Goal: Information Seeking & Learning: Compare options

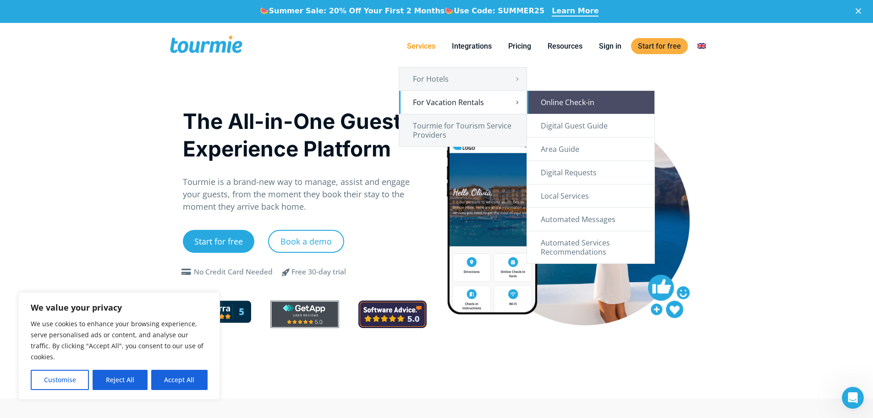
click at [563, 104] on link "Online Check-in" at bounding box center [590, 102] width 127 height 23
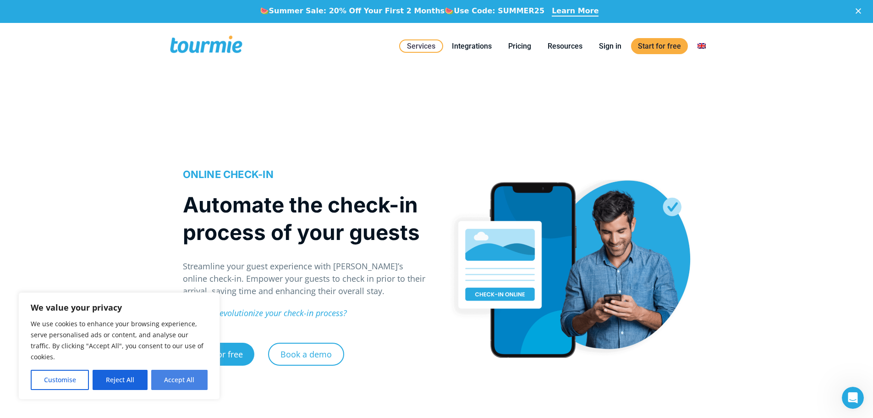
click at [182, 378] on button "Accept All" at bounding box center [179, 379] width 56 height 20
checkbox input "true"
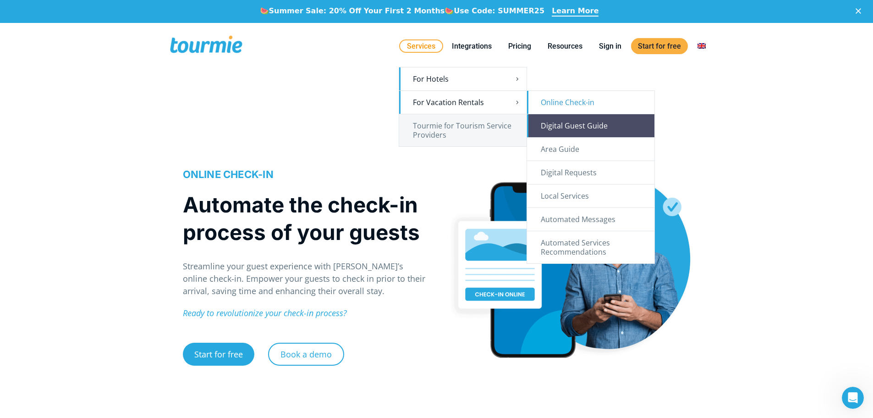
click at [550, 126] on link "Digital Guest Guide" at bounding box center [590, 125] width 127 height 23
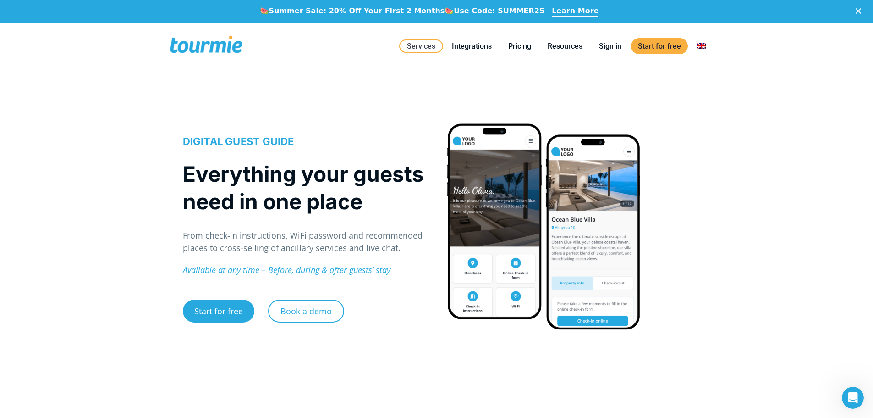
click at [492, 246] on div at bounding box center [543, 225] width 195 height 207
click at [522, 46] on link "Pricing" at bounding box center [519, 45] width 37 height 11
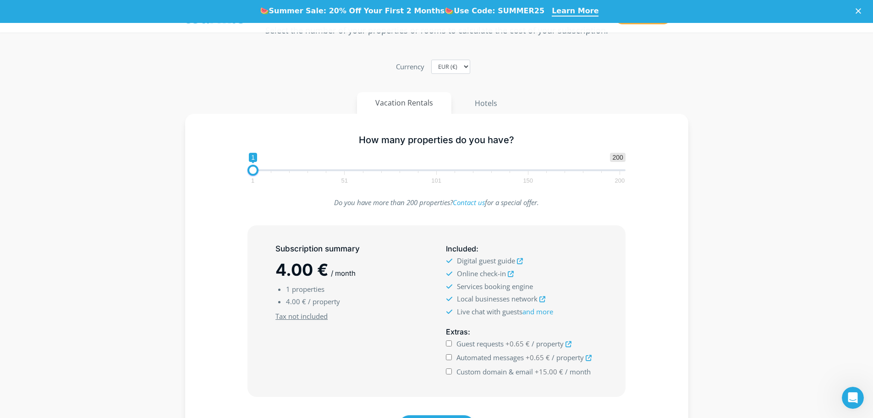
scroll to position [95, 0]
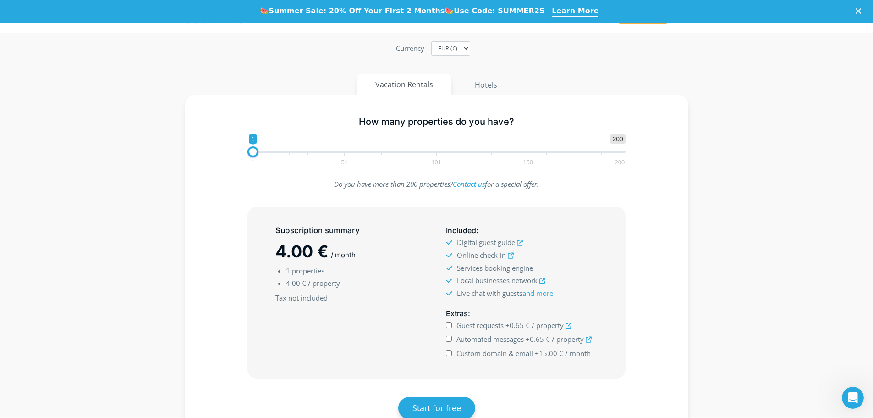
click at [377, 309] on div "Subscription summary 4.00 € / month 1 properties 4.00 € / property Minimum subs…" at bounding box center [351, 292] width 171 height 143
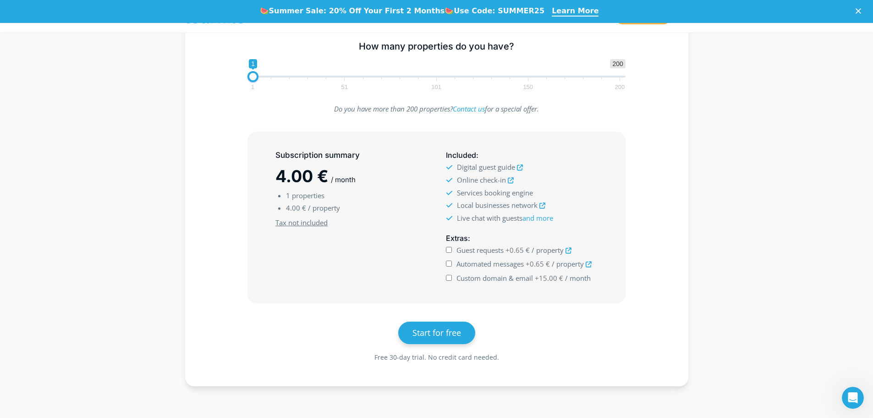
scroll to position [175, 0]
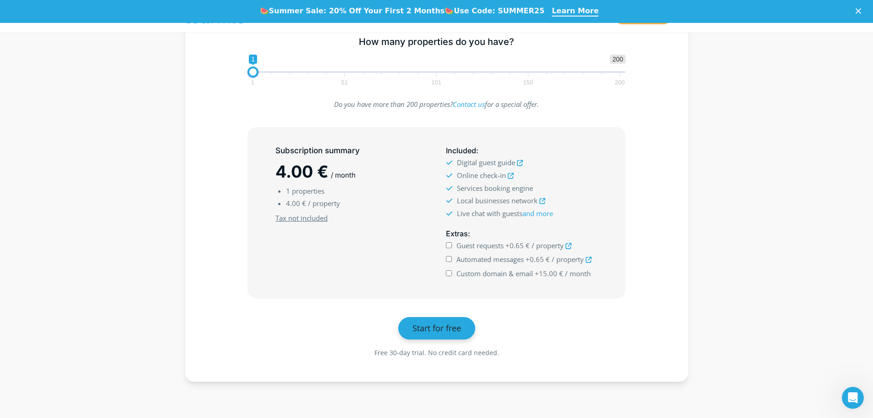
click at [443, 328] on span "Start for free" at bounding box center [437, 327] width 49 height 11
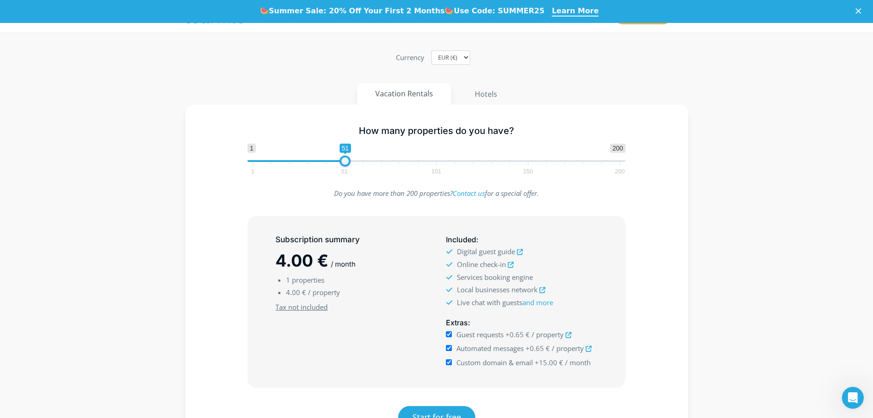
drag, startPoint x: 255, startPoint y: 155, endPoint x: 347, endPoint y: 150, distance: 92.8
click at [347, 150] on span "1 200 0 0 51 1 51 101 150 200" at bounding box center [437, 158] width 378 height 30
drag, startPoint x: 346, startPoint y: 160, endPoint x: 207, endPoint y: 154, distance: 139.0
click at [207, 154] on div "How many properties do you have? 1 200 0 0 1 1 51 101 150 200 1" at bounding box center [436, 148] width 477 height 60
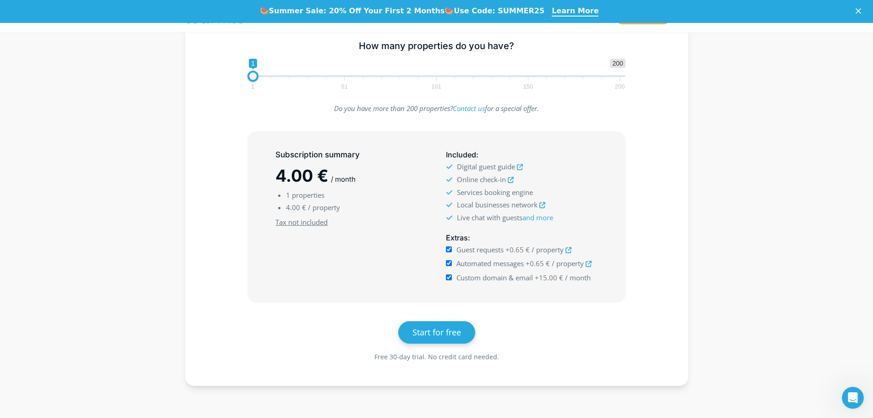
scroll to position [255, 0]
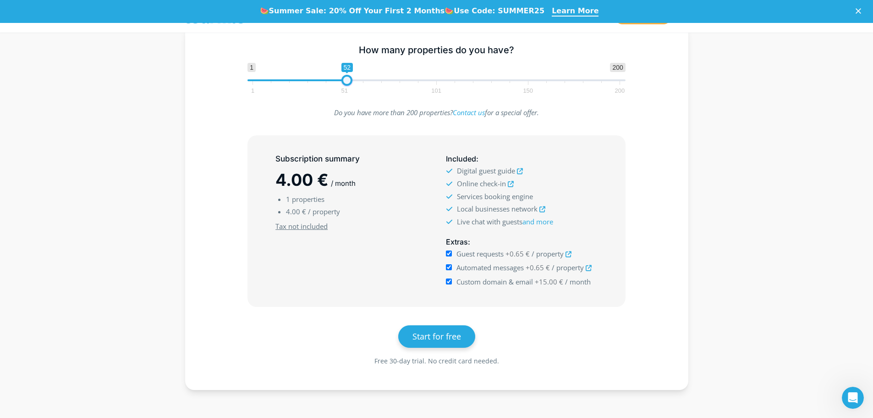
type input "51"
drag, startPoint x: 255, startPoint y: 78, endPoint x: 348, endPoint y: 78, distance: 93.1
click at [348, 78] on span at bounding box center [345, 80] width 11 height 11
click at [385, 297] on div "Subscription summary 163.20 € / month 51 properties 3.20 € / property Minimum s…" at bounding box center [436, 221] width 377 height 171
click at [314, 281] on div "Subscription summary 163.20 € / month 51 properties 3.20 € / property Minimum s…" at bounding box center [351, 220] width 171 height 143
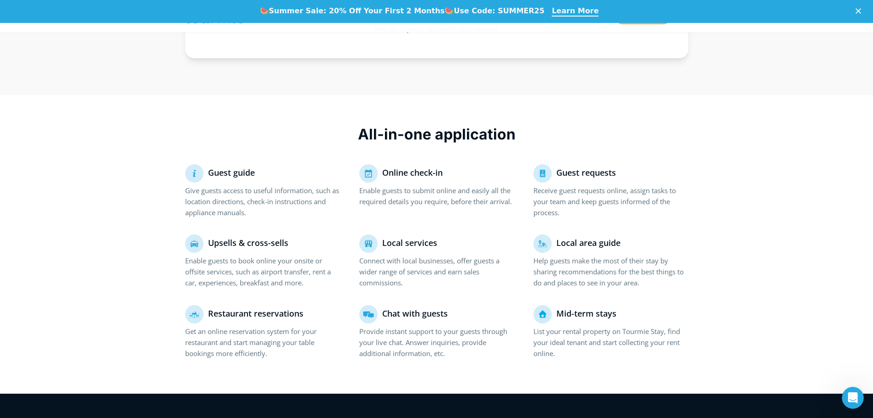
scroll to position [587, 0]
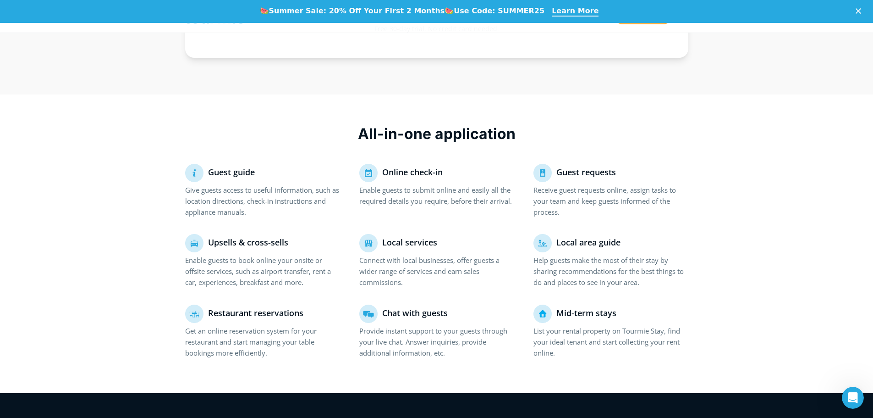
click at [253, 321] on p "Restaurant reservations" at bounding box center [262, 313] width 155 height 18
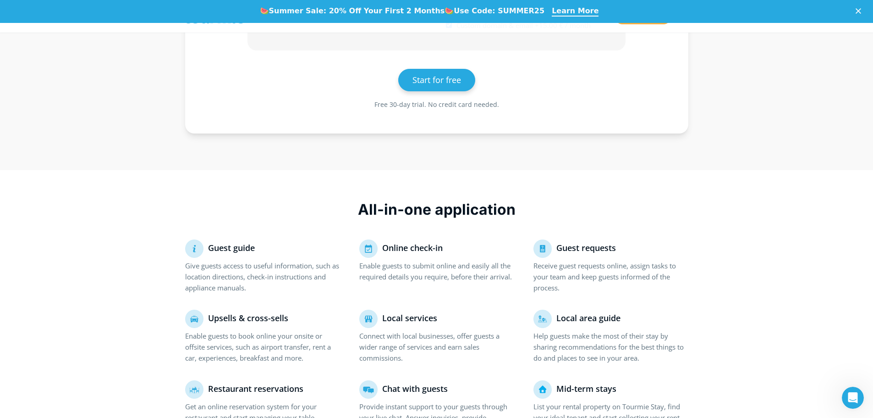
scroll to position [496, 0]
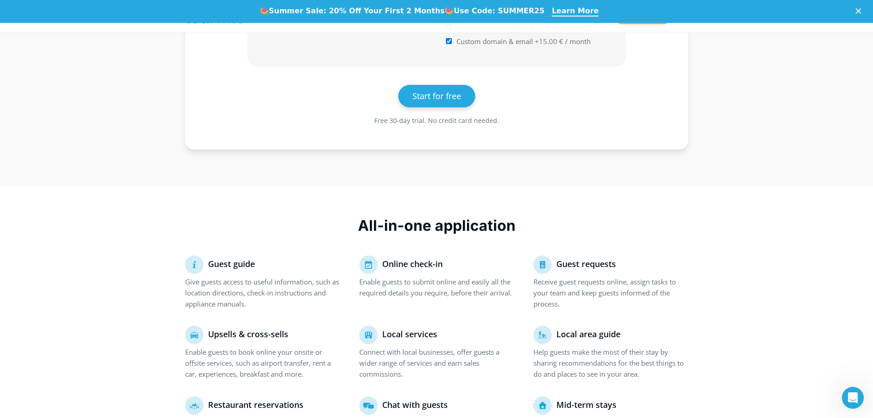
click at [253, 301] on p "Give guests access to useful information, such as location directions, check-in…" at bounding box center [262, 292] width 155 height 33
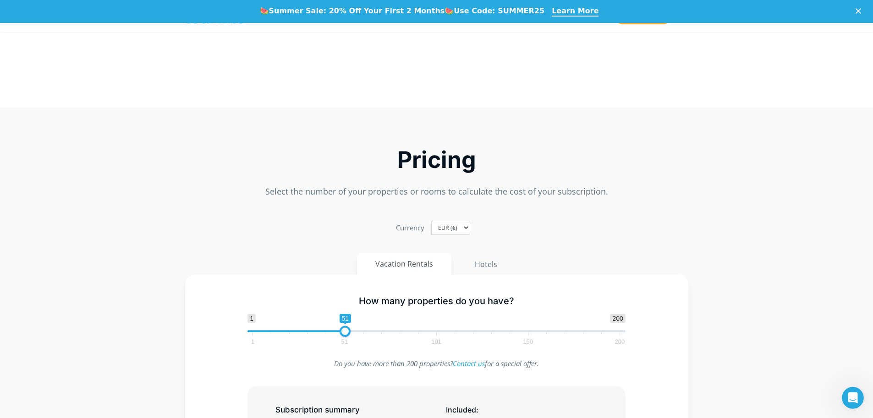
scroll to position [1, 0]
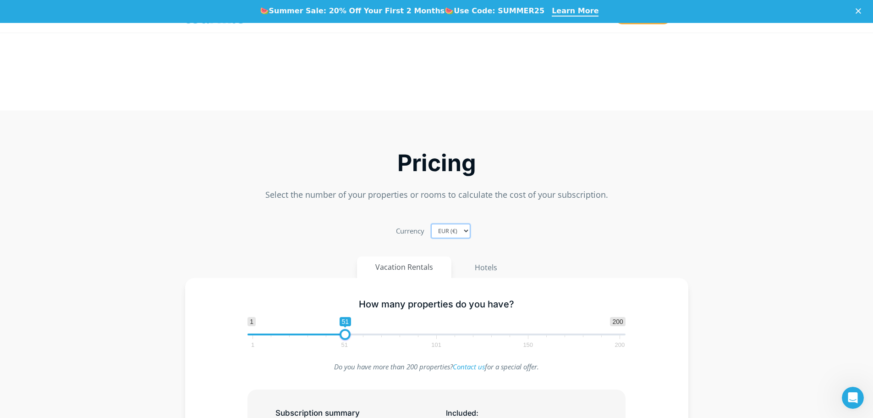
click at [452, 227] on select "EUR (€) USD ($) GBP (£)" at bounding box center [450, 231] width 39 height 14
select select "GBP"
click at [431, 224] on select "EUR (€) USD ($) GBP (£)" at bounding box center [450, 231] width 39 height 14
click at [539, 231] on div "Currency EUR (€) USD ($) GBP (£)" at bounding box center [436, 231] width 509 height 14
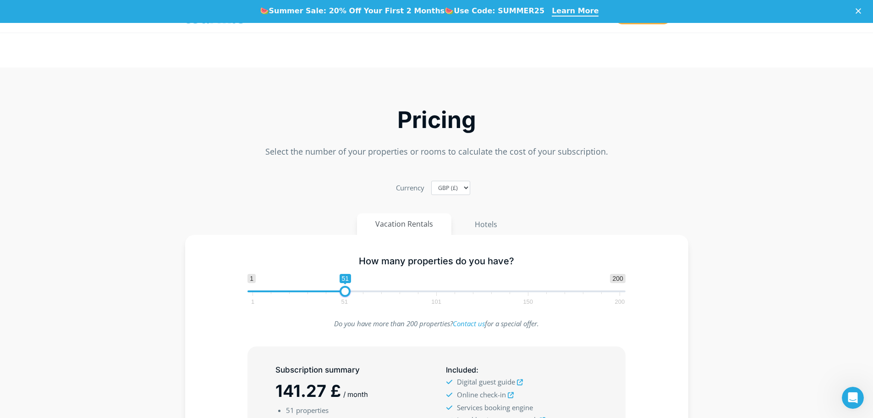
scroll to position [44, 0]
drag, startPoint x: 347, startPoint y: 290, endPoint x: 441, endPoint y: 288, distance: 94.5
click at [441, 288] on span at bounding box center [439, 292] width 11 height 11
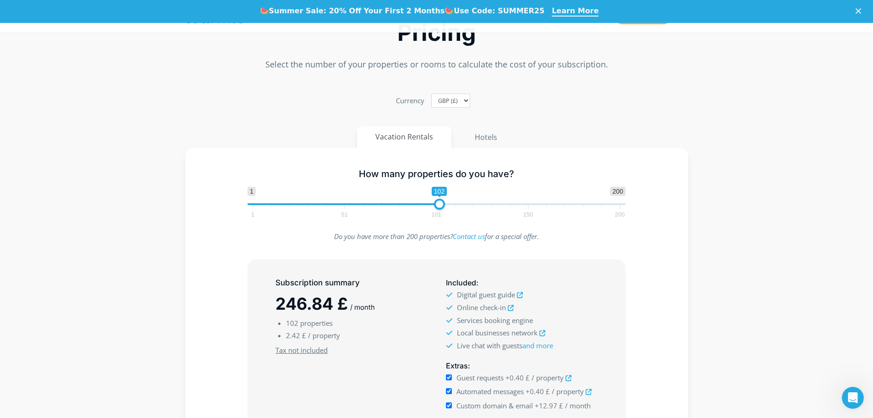
scroll to position [135, 0]
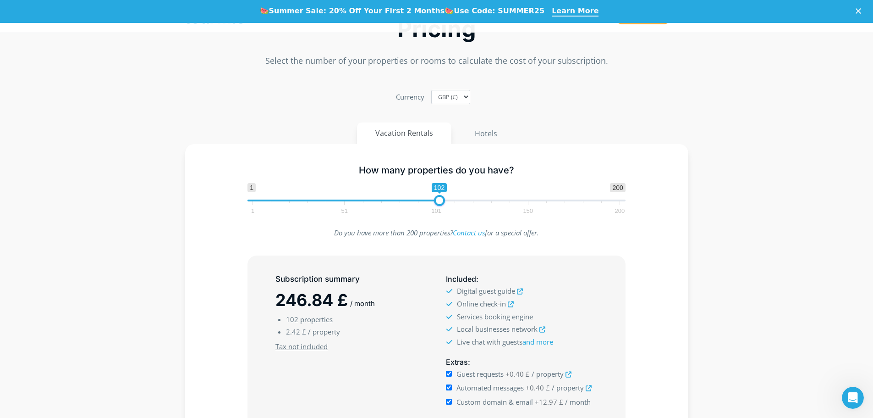
drag, startPoint x: 435, startPoint y: 201, endPoint x: 594, endPoint y: 187, distance: 159.2
click at [599, 187] on span "1 200 0 0 102 1 51 101 150 200" at bounding box center [437, 198] width 378 height 30
drag, startPoint x: 435, startPoint y: 199, endPoint x: 624, endPoint y: 192, distance: 189.0
click at [624, 192] on span "1 200 0 0 200 1 51 101 150 200" at bounding box center [437, 198] width 378 height 30
click at [402, 352] on span "Tax not included" at bounding box center [351, 346] width 151 height 12
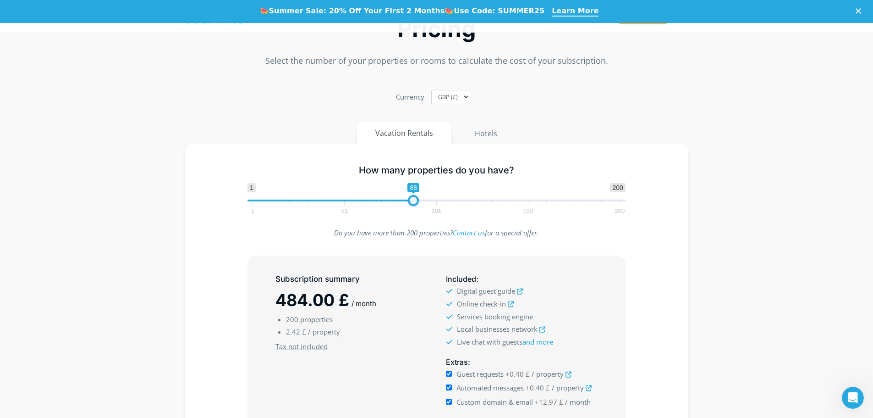
type input "86"
drag, startPoint x: 619, startPoint y: 200, endPoint x: 409, endPoint y: 194, distance: 209.6
click at [409, 194] on span "1 200 0 0 88 1 51 101 150 200" at bounding box center [437, 198] width 378 height 30
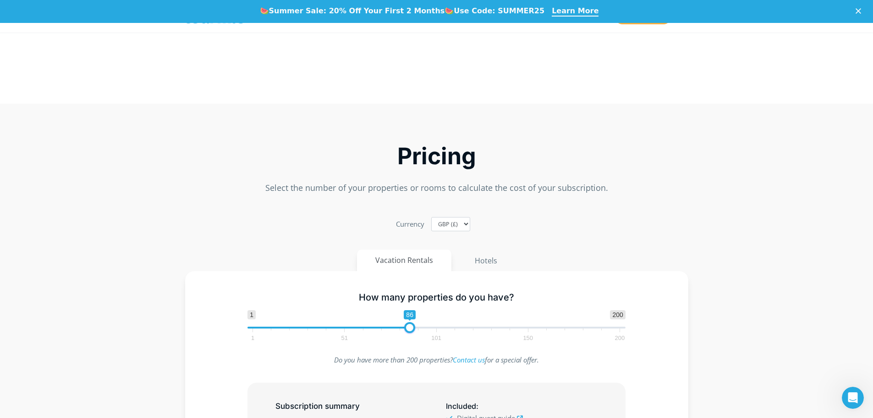
scroll to position [0, 0]
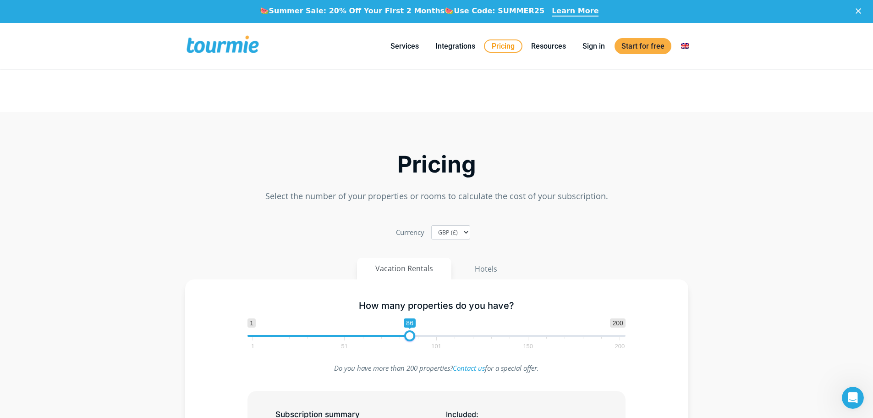
click at [501, 45] on link "Pricing" at bounding box center [503, 45] width 39 height 13
